Goal: Find contact information: Find contact information

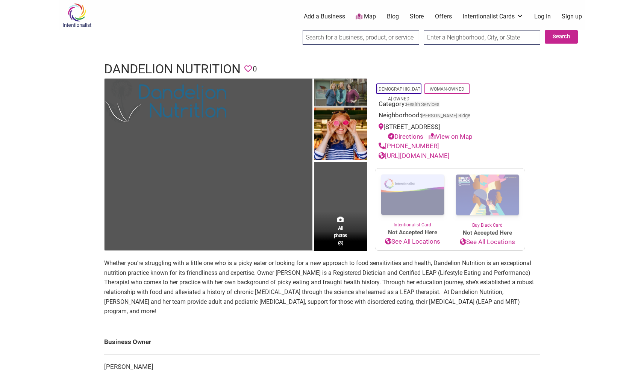
click at [353, 90] on img at bounding box center [340, 93] width 53 height 29
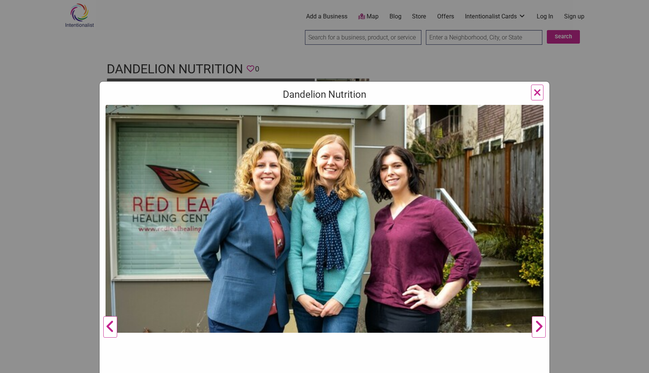
click at [360, 36] on div "Dandelion Nutrition Previous Next 1 2 3 ×" at bounding box center [324, 186] width 649 height 373
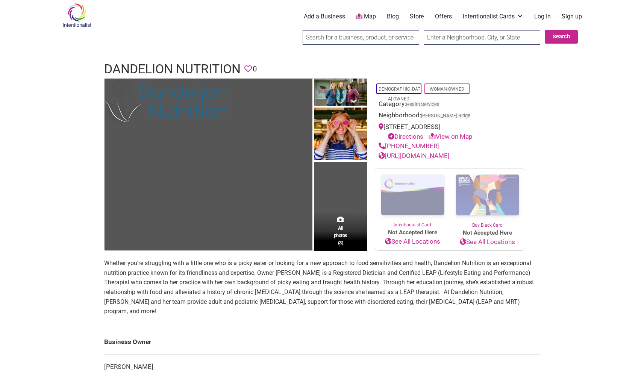
click at [453, 136] on link "View on Map" at bounding box center [450, 137] width 44 height 8
click at [483, 125] on div "[STREET_ADDRESS] Directions View on Map" at bounding box center [449, 131] width 143 height 19
copy div "[STREET_ADDRESS]"
